Goal: Information Seeking & Learning: Learn about a topic

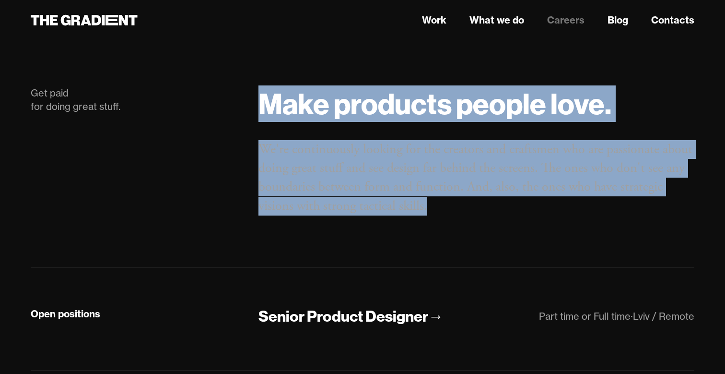
drag, startPoint x: 242, startPoint y: 150, endPoint x: 501, endPoint y: 209, distance: 265.6
click at [501, 209] on div "Get paid for doing great stuff. Make products people love. We're continuously l…" at bounding box center [362, 161] width 683 height 150
click at [501, 209] on p "We're continuously looking for the creators and craftsmen who are passionate ab…" at bounding box center [477, 177] width 436 height 75
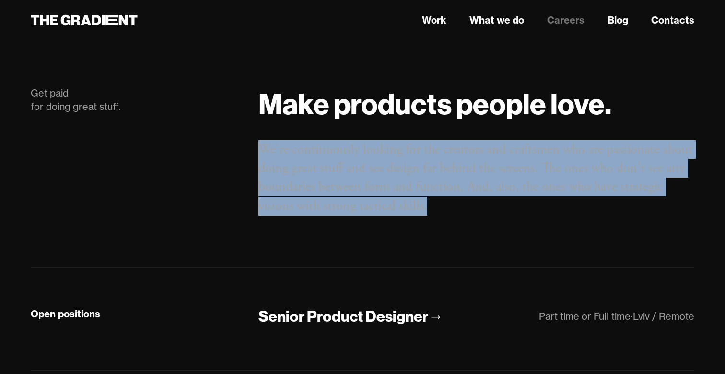
copy p "We're continuously looking for the creators and craftsmen who are passionate ab…"
drag, startPoint x: 454, startPoint y: 211, endPoint x: 277, endPoint y: 123, distance: 198.0
click at [277, 123] on div "Make products people love. We're continuously looking for the creators and craf…" at bounding box center [476, 161] width 455 height 150
click at [403, 239] on div "Get paid for doing great stuff. Make products people love. We're continuously l…" at bounding box center [363, 158] width 664 height 220
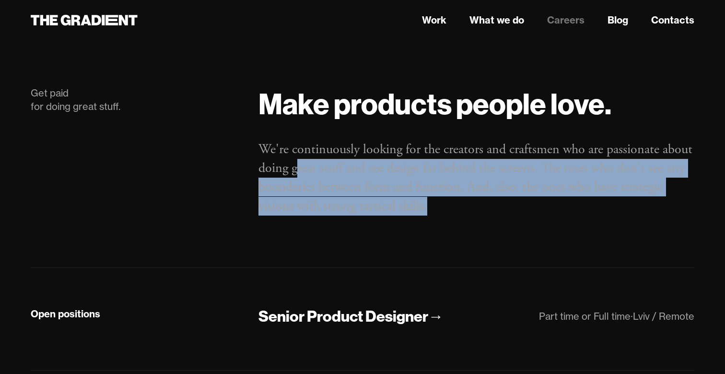
drag, startPoint x: 299, startPoint y: 163, endPoint x: 429, endPoint y: 218, distance: 141.0
click at [429, 218] on div "Make products people love. We're continuously looking for the creators and craf…" at bounding box center [476, 161] width 455 height 150
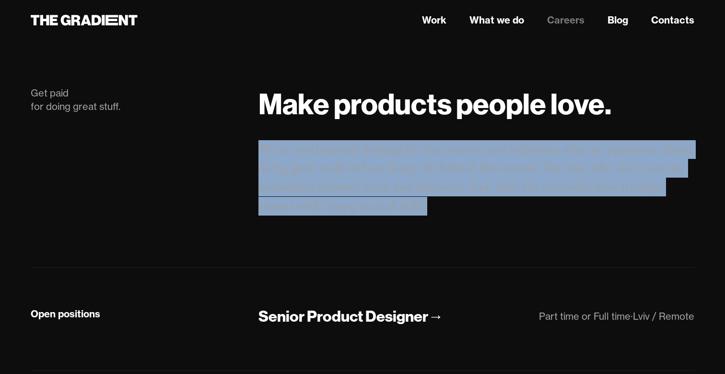
drag, startPoint x: 252, startPoint y: 150, endPoint x: 491, endPoint y: 223, distance: 249.9
click at [491, 223] on div "Make products people love. We're continuously looking for the creators and craf…" at bounding box center [476, 161] width 455 height 150
copy p "We're continuously looking for the creators and craftsmen who are passionate ab…"
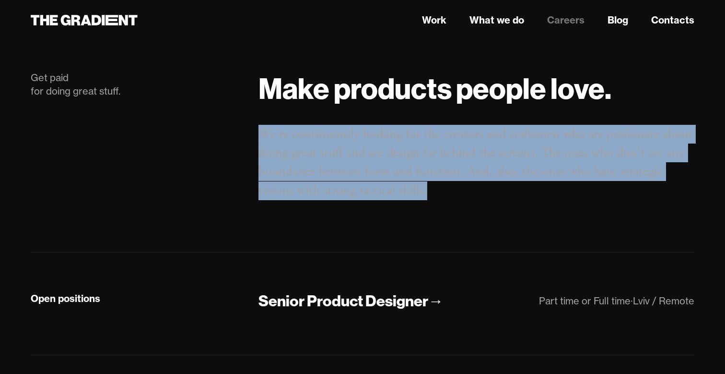
scroll to position [15, 0]
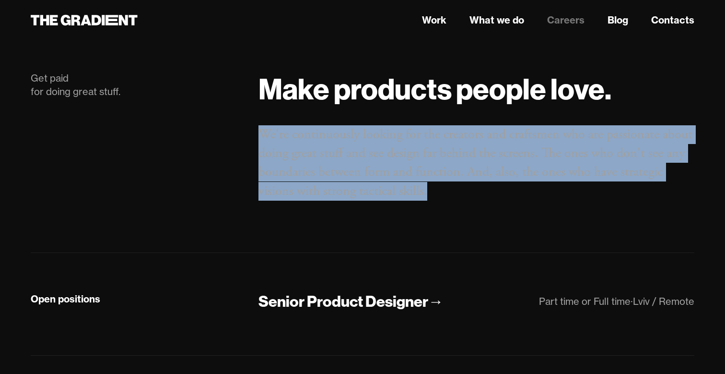
copy p "We're continuously looking for the creators and craftsmen who are passionate ab…"
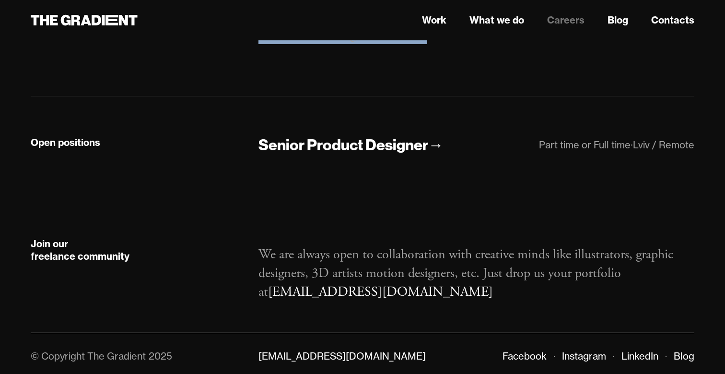
scroll to position [177, 0]
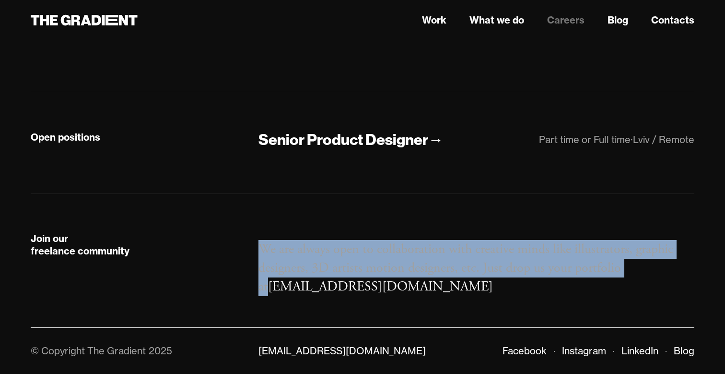
copy p "We are always open to collaboration with creative minds like illustrators, grap…"
drag, startPoint x: 258, startPoint y: 248, endPoint x: 675, endPoint y: 263, distance: 418.2
click at [675, 263] on div "We are always open to collaboration with creative minds like illustrators, grap…" at bounding box center [476, 264] width 455 height 64
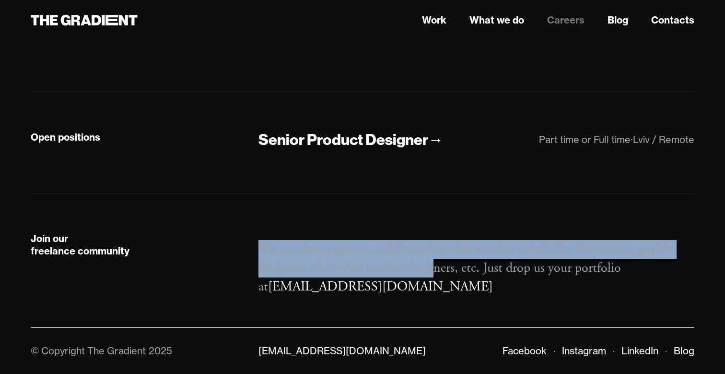
drag, startPoint x: 261, startPoint y: 254, endPoint x: 437, endPoint y: 262, distance: 176.3
click at [437, 262] on p "We are always open to collaboration with creative minds like illustrators, grap…" at bounding box center [477, 268] width 436 height 57
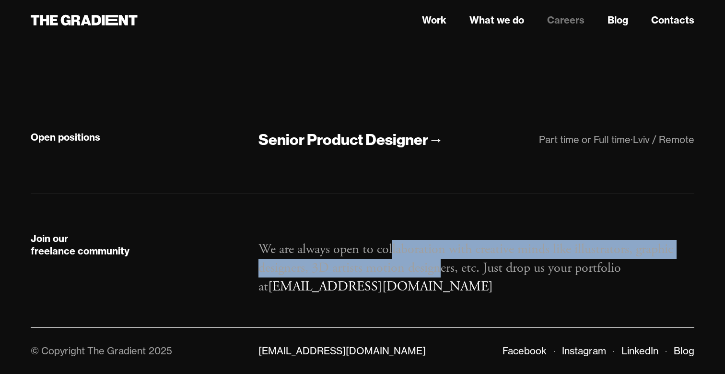
drag, startPoint x: 391, startPoint y: 252, endPoint x: 441, endPoint y: 264, distance: 52.2
click at [441, 264] on p "We are always open to collaboration with creative minds like illustrators, grap…" at bounding box center [477, 268] width 436 height 57
drag, startPoint x: 402, startPoint y: 251, endPoint x: 453, endPoint y: 271, distance: 55.0
click at [453, 271] on p "We are always open to collaboration with creative minds like illustrators, grap…" at bounding box center [477, 268] width 436 height 57
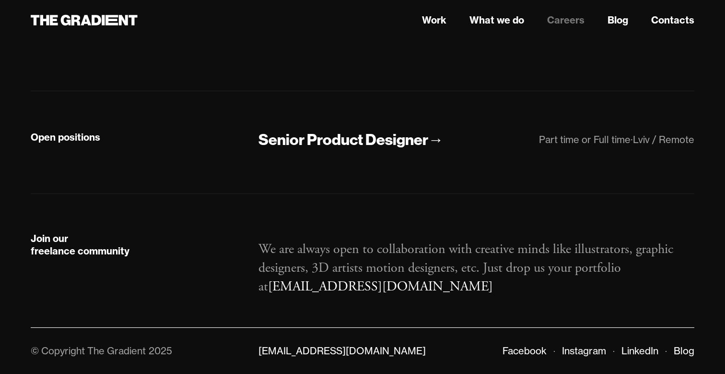
click at [456, 282] on p "We are always open to collaboration with creative minds like illustrators, grap…" at bounding box center [477, 268] width 436 height 57
